Goal: Check status: Check status

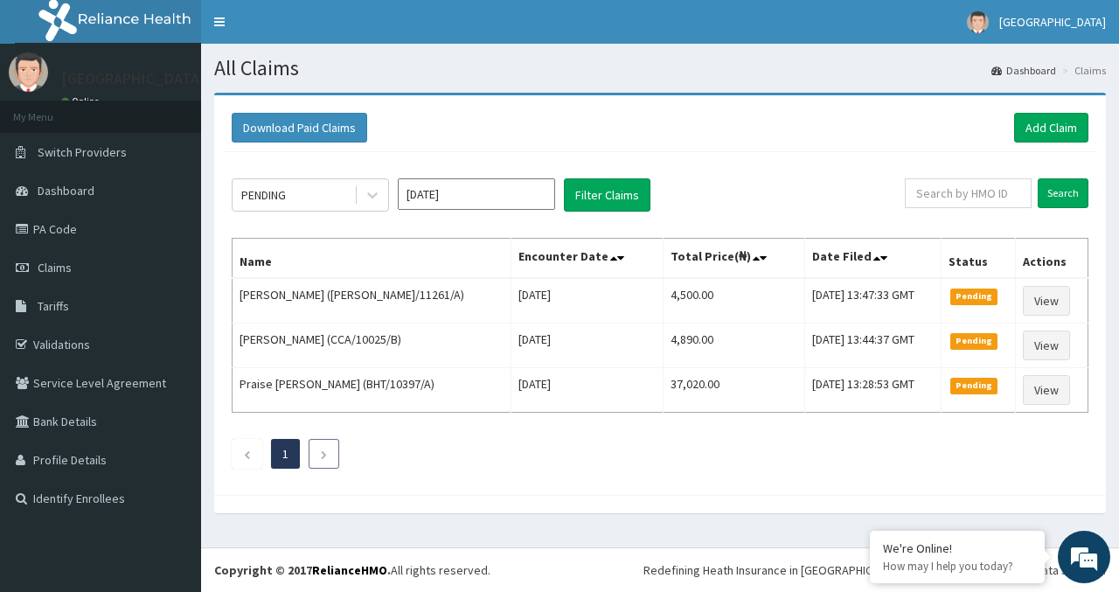
click at [327, 449] on icon "Next page" at bounding box center [324, 454] width 8 height 10
click at [495, 197] on input "[DATE]" at bounding box center [476, 193] width 157 height 31
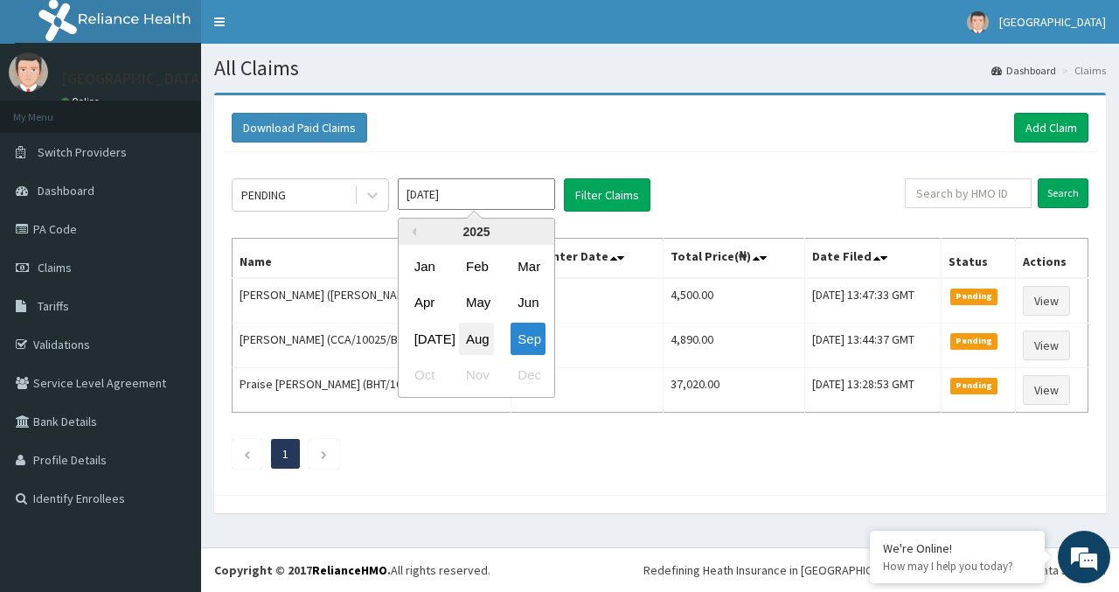
click at [481, 331] on div "Aug" at bounding box center [476, 339] width 35 height 32
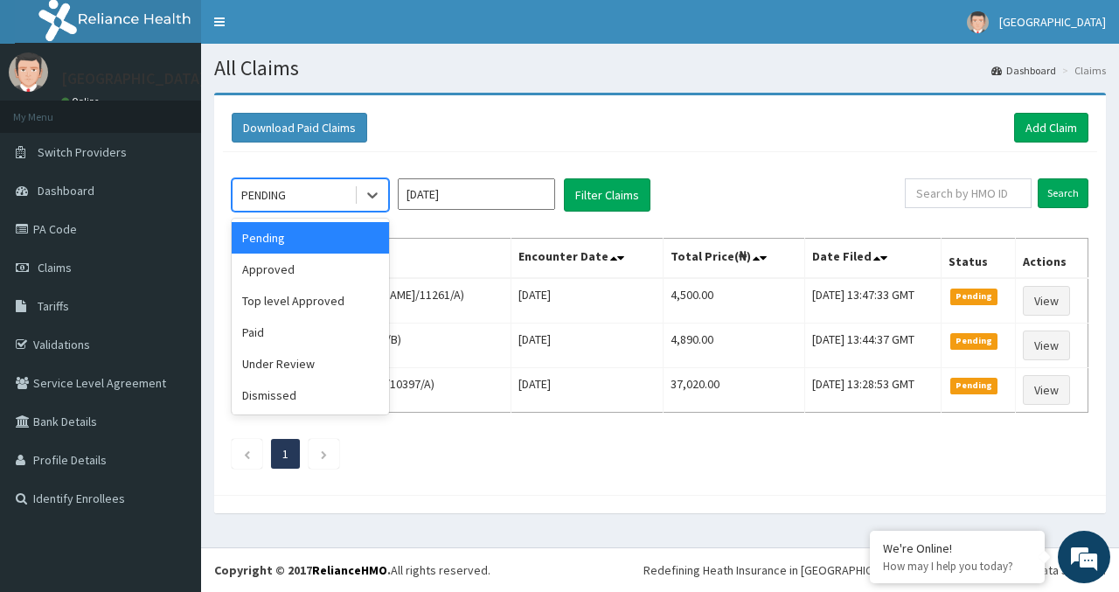
click at [245, 266] on div "Approved" at bounding box center [310, 269] width 157 height 31
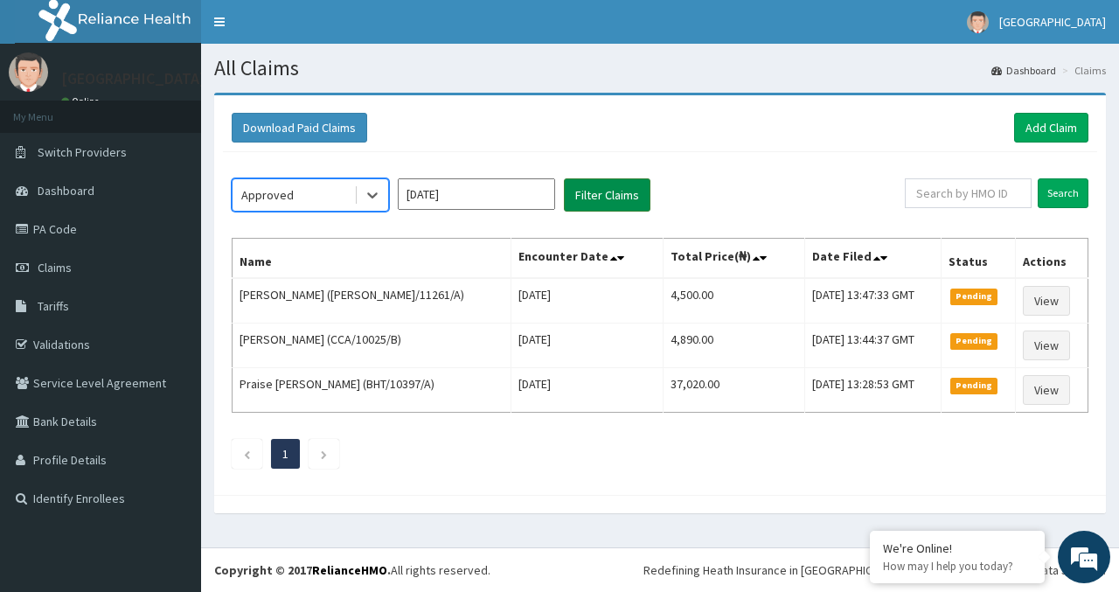
click at [618, 191] on button "Filter Claims" at bounding box center [607, 194] width 87 height 33
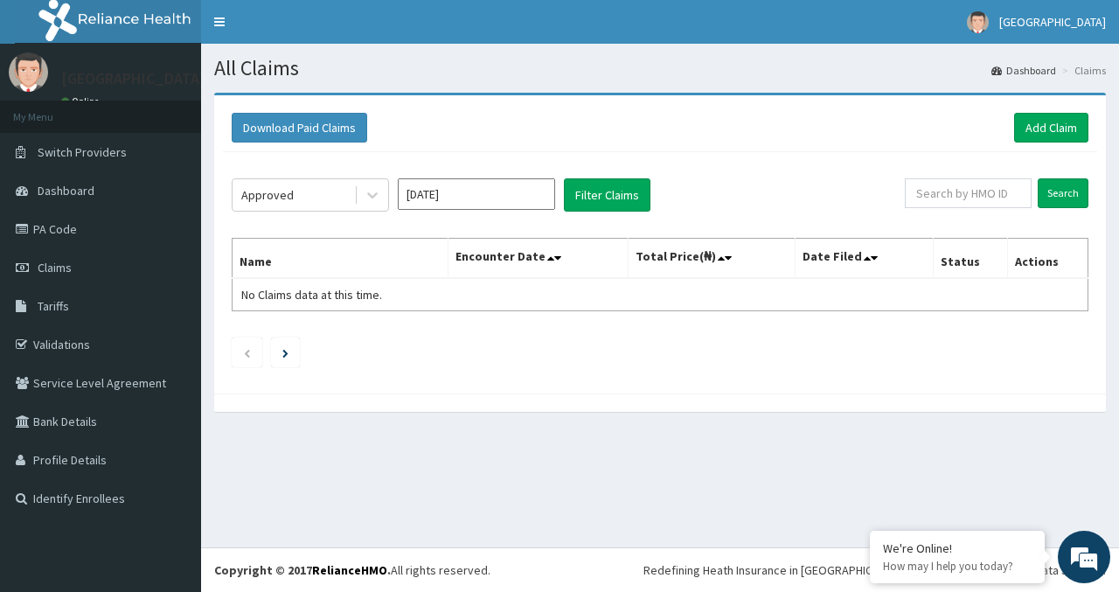
click at [463, 191] on input "[DATE]" at bounding box center [476, 193] width 157 height 31
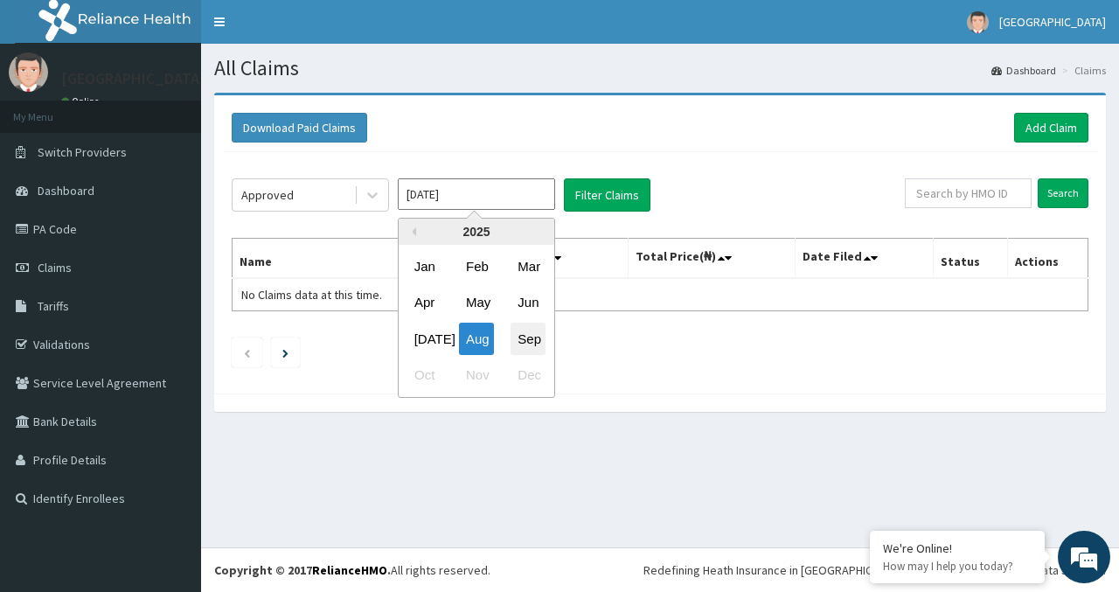
click at [532, 344] on div "Sep" at bounding box center [528, 339] width 35 height 32
type input "[DATE]"
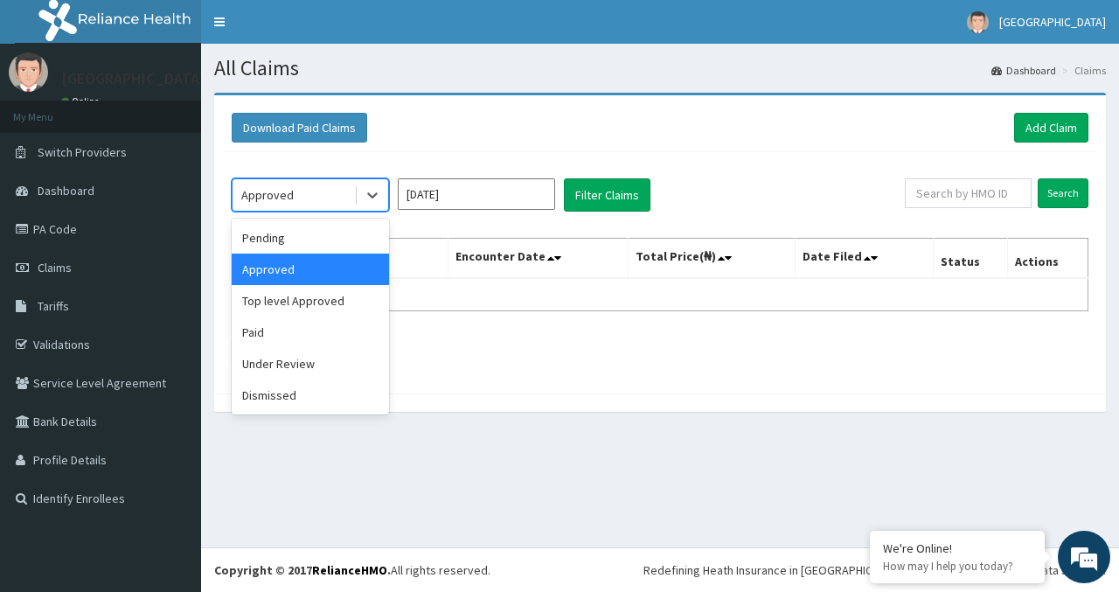
click at [252, 262] on div "Approved" at bounding box center [310, 269] width 157 height 31
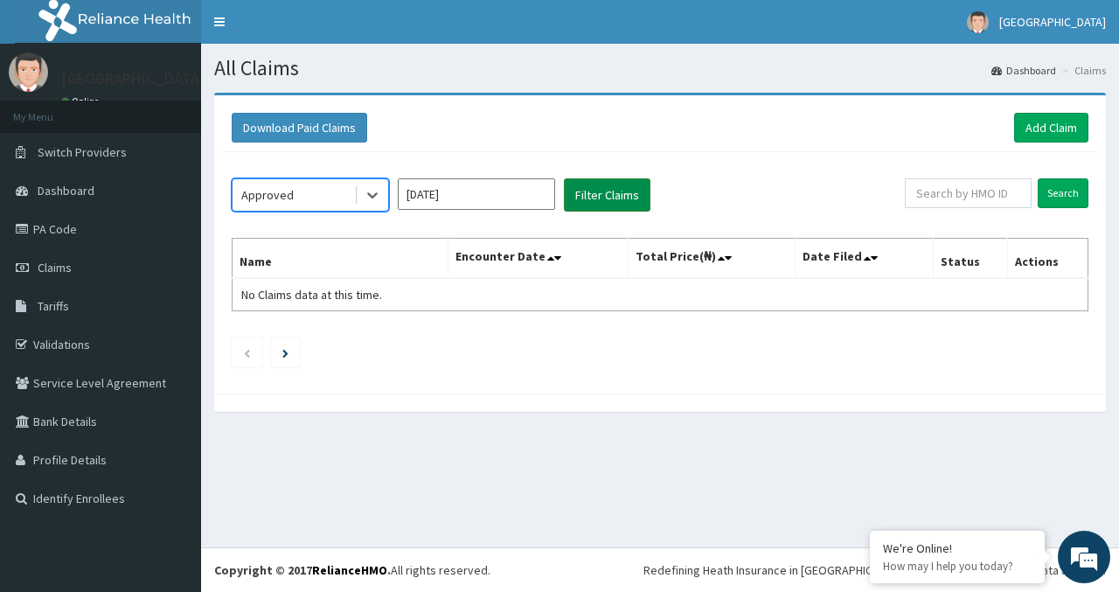
click at [596, 198] on button "Filter Claims" at bounding box center [607, 194] width 87 height 33
click at [609, 184] on button "Filter Claims" at bounding box center [607, 194] width 87 height 33
click at [632, 188] on button "Filter Claims" at bounding box center [607, 194] width 87 height 33
click at [603, 198] on button "Filter Claims" at bounding box center [607, 194] width 87 height 33
click at [289, 357] on link "Next page" at bounding box center [285, 352] width 6 height 16
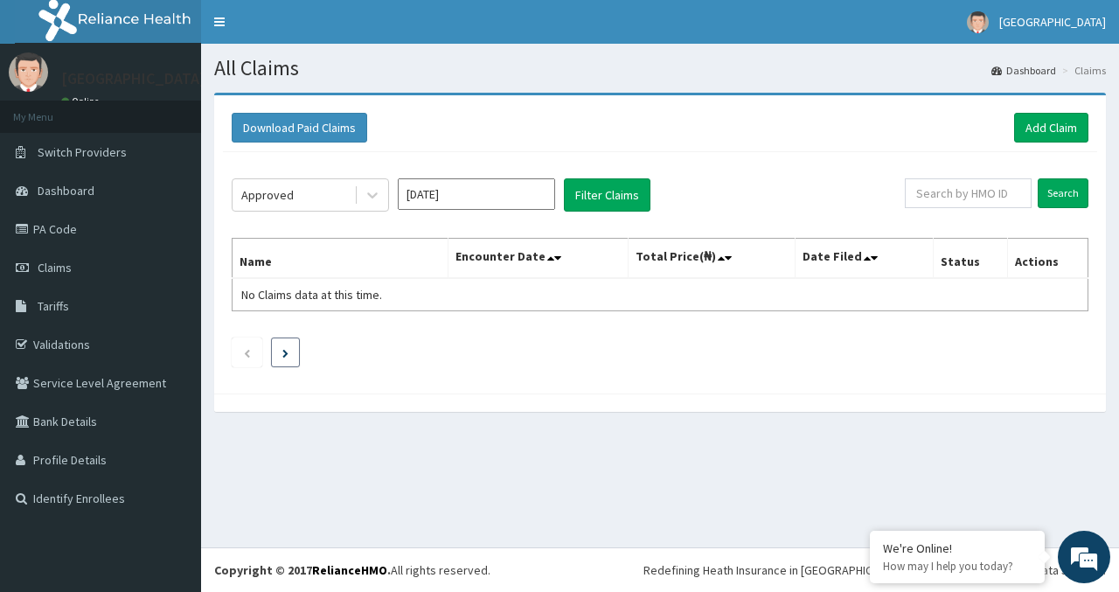
click at [283, 355] on icon "Next page" at bounding box center [285, 353] width 6 height 9
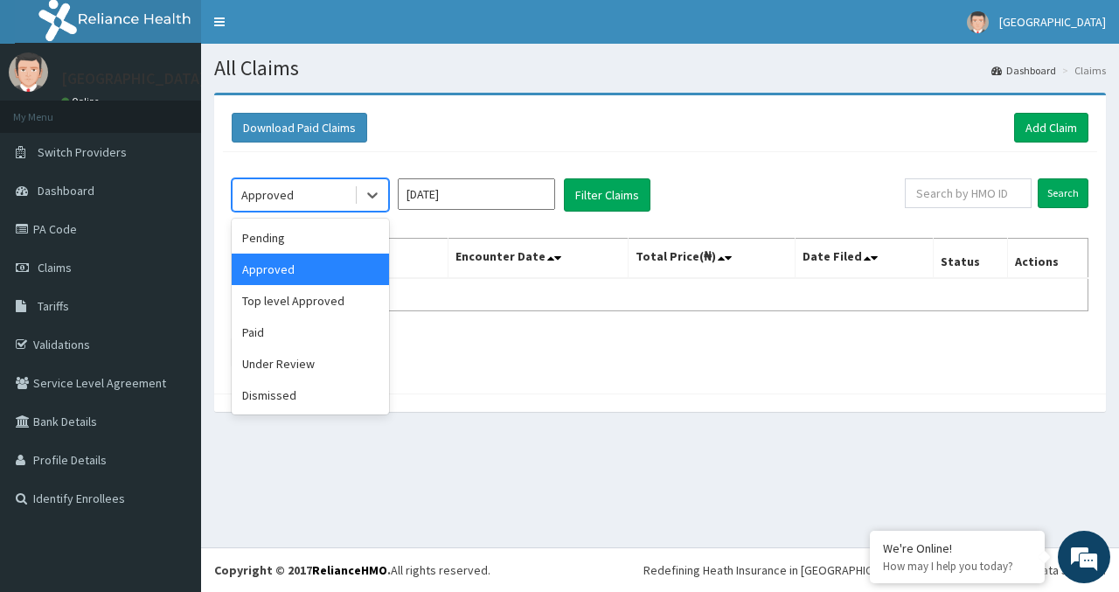
click at [271, 240] on div "Pending" at bounding box center [310, 237] width 157 height 31
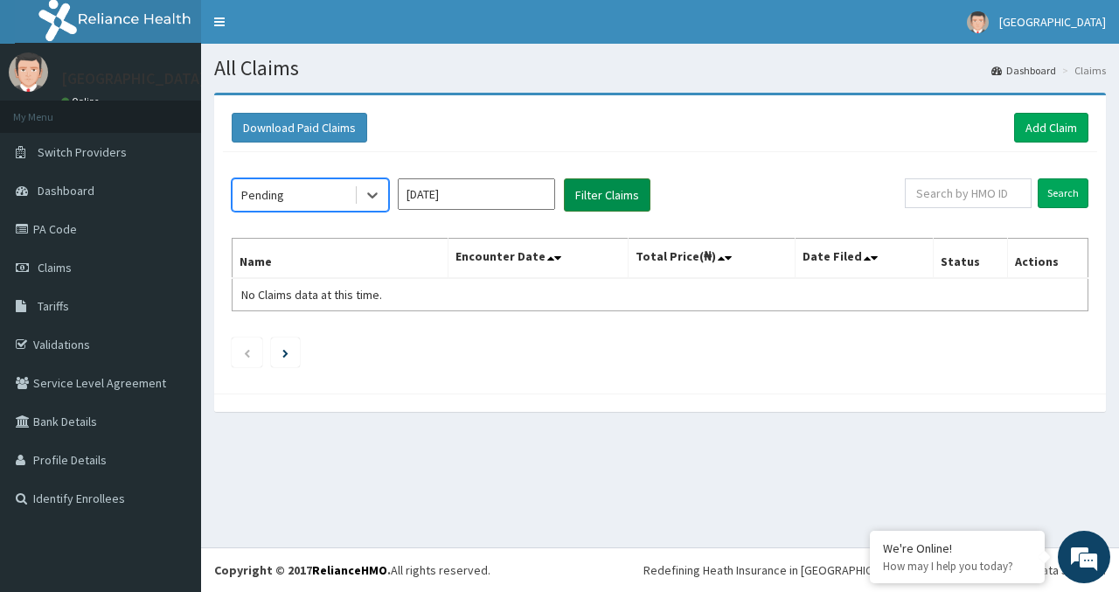
click at [616, 208] on button "Filter Claims" at bounding box center [607, 194] width 87 height 33
click at [605, 196] on button "Filter Claims" at bounding box center [607, 194] width 87 height 33
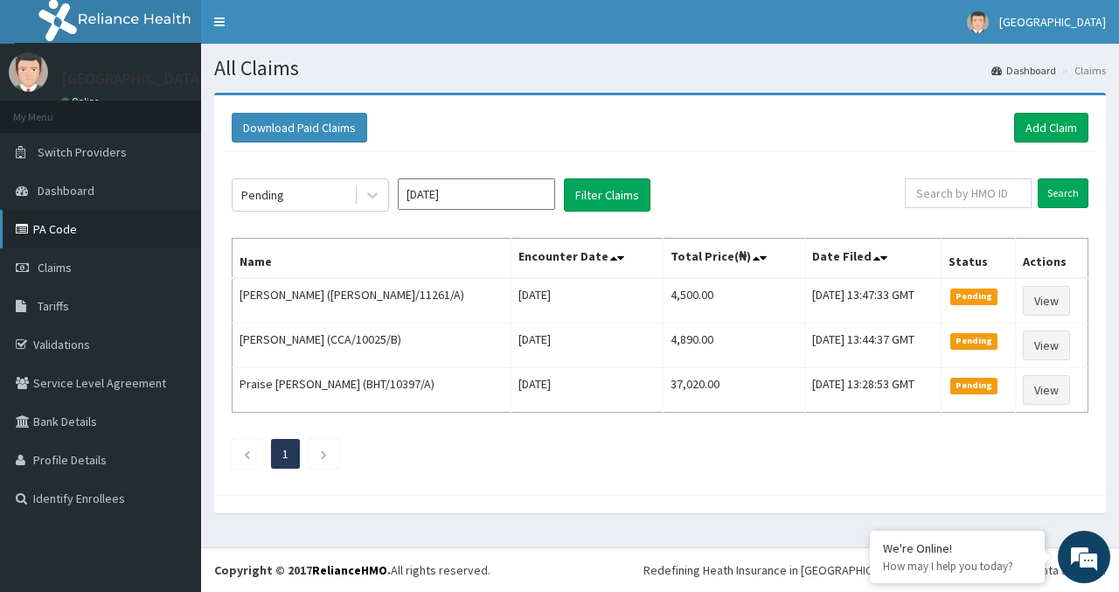
click at [47, 232] on link "PA Code" at bounding box center [100, 229] width 201 height 38
